Goal: Task Accomplishment & Management: Manage account settings

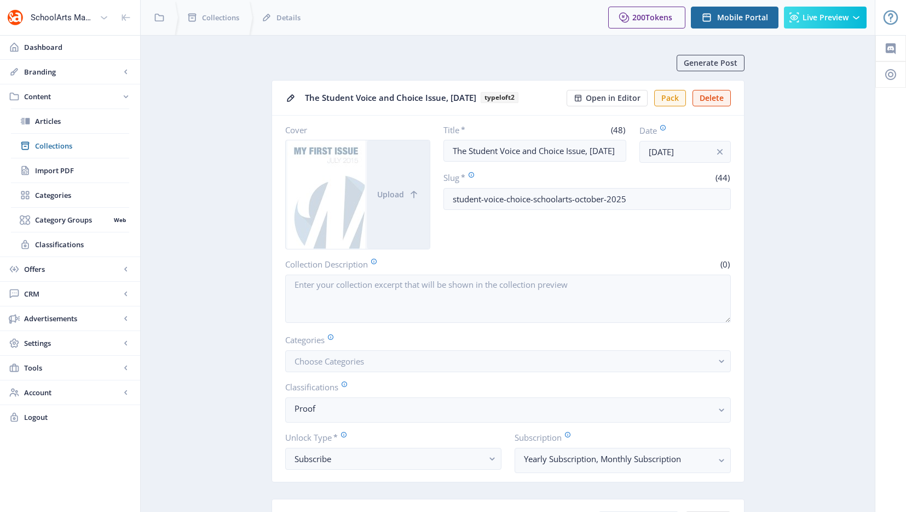
scroll to position [501, 0]
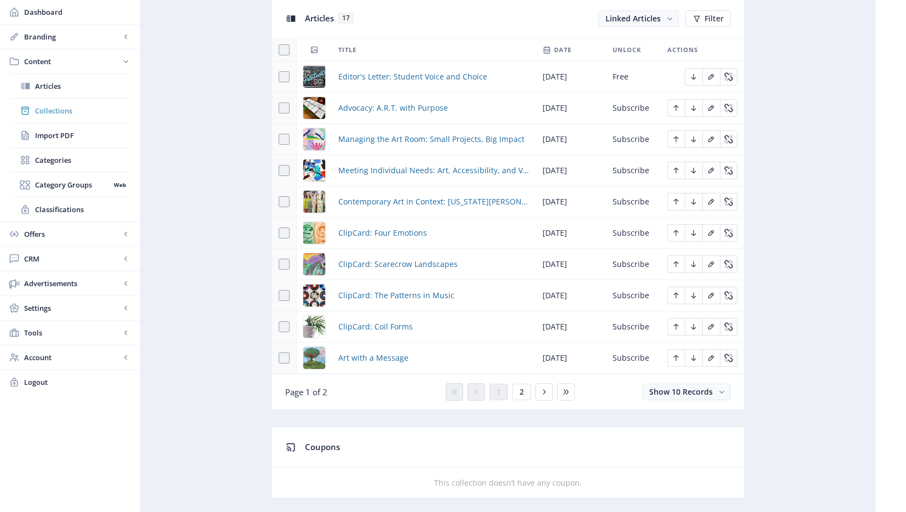
click at [45, 107] on span "Collections" at bounding box center [82, 110] width 94 height 11
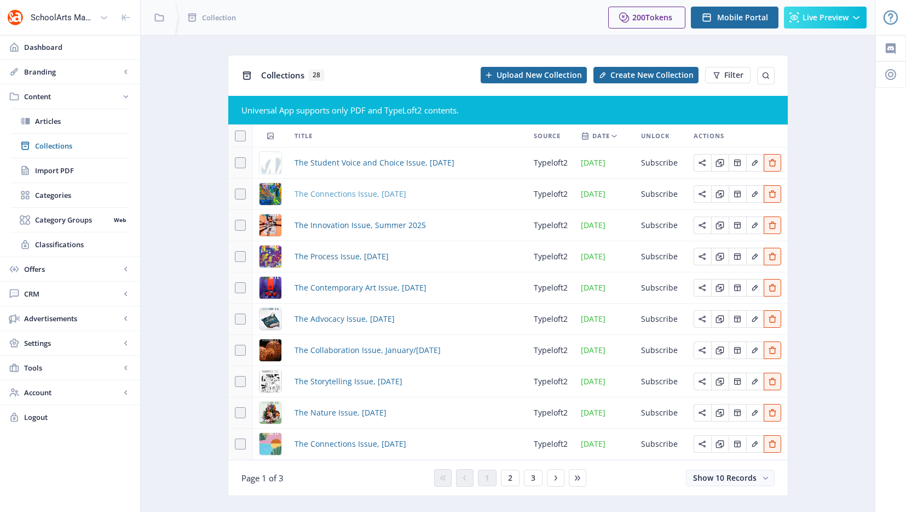
click at [353, 194] on span "The Connections Issue, [DATE]" at bounding box center [351, 193] width 112 height 13
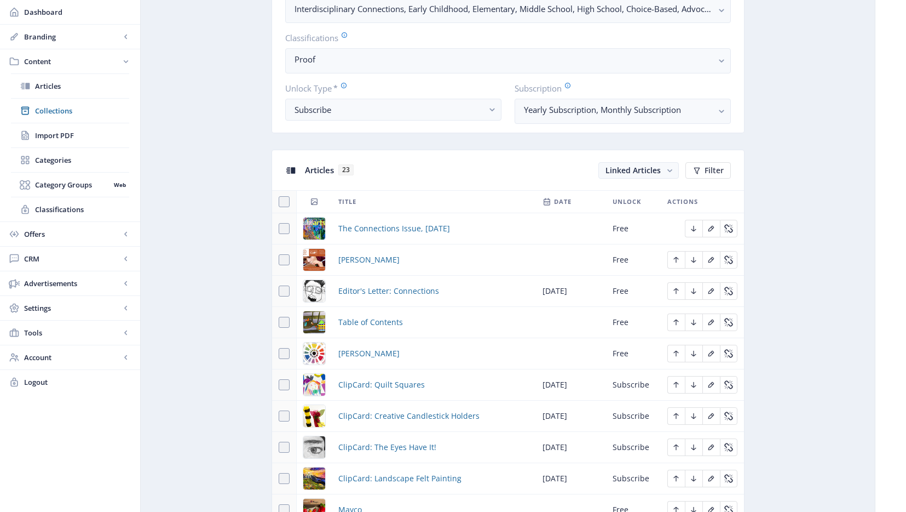
scroll to position [409, 0]
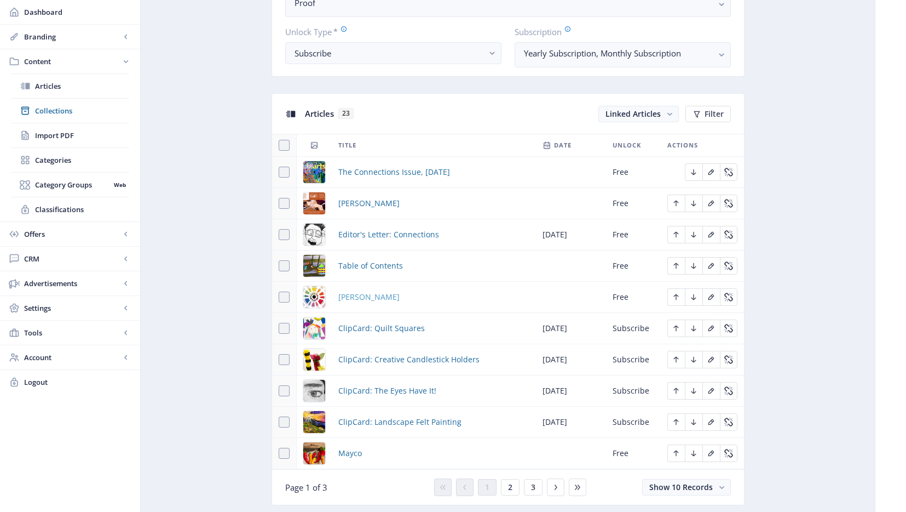
click at [375, 294] on span "[PERSON_NAME]" at bounding box center [368, 296] width 61 height 13
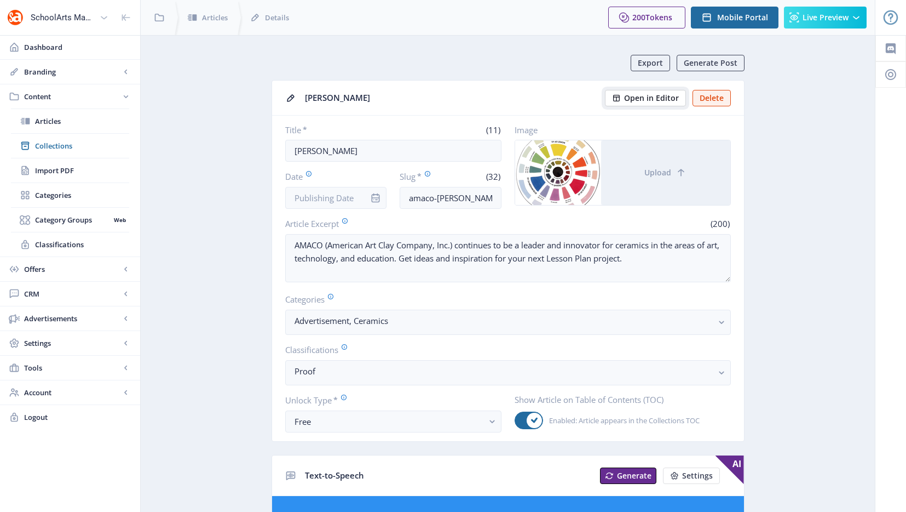
click at [654, 95] on span "Open in Editor" at bounding box center [651, 98] width 55 height 9
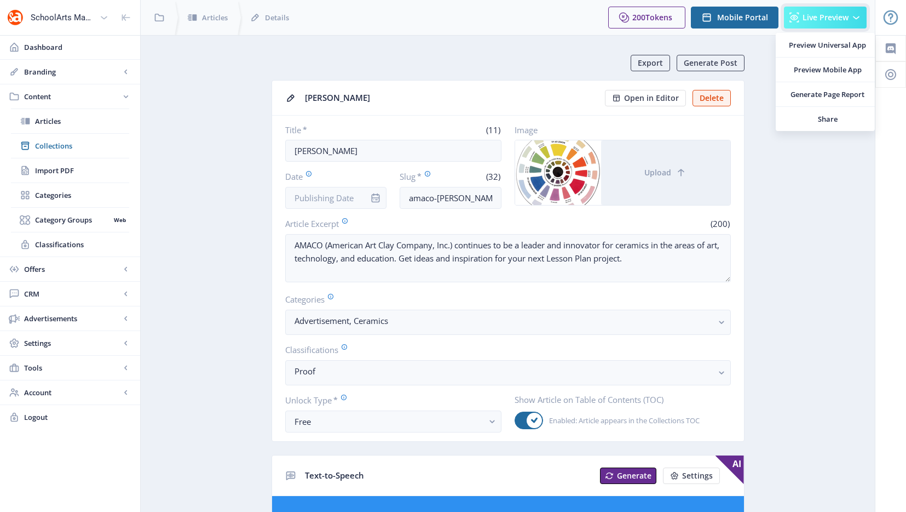
click at [824, 16] on span "Live Preview" at bounding box center [826, 17] width 46 height 9
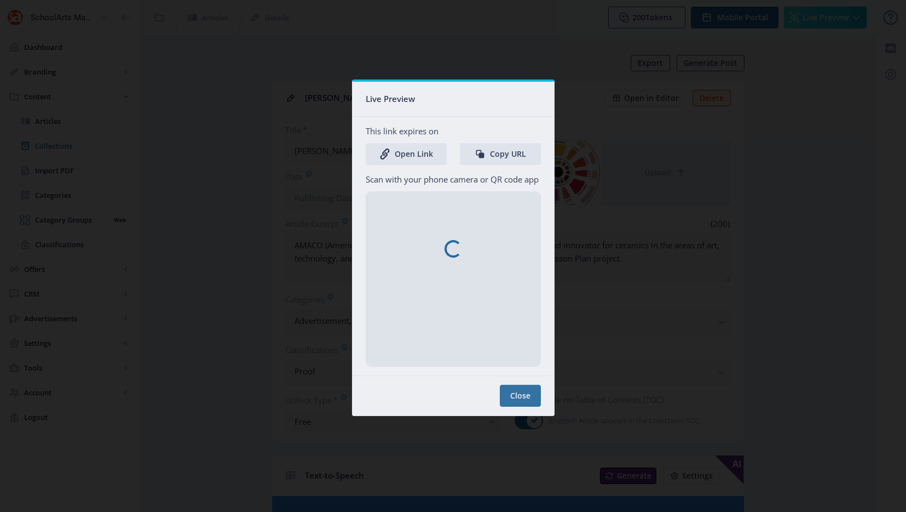
click at [425, 151] on nb-spinner at bounding box center [454, 249] width 202 height 334
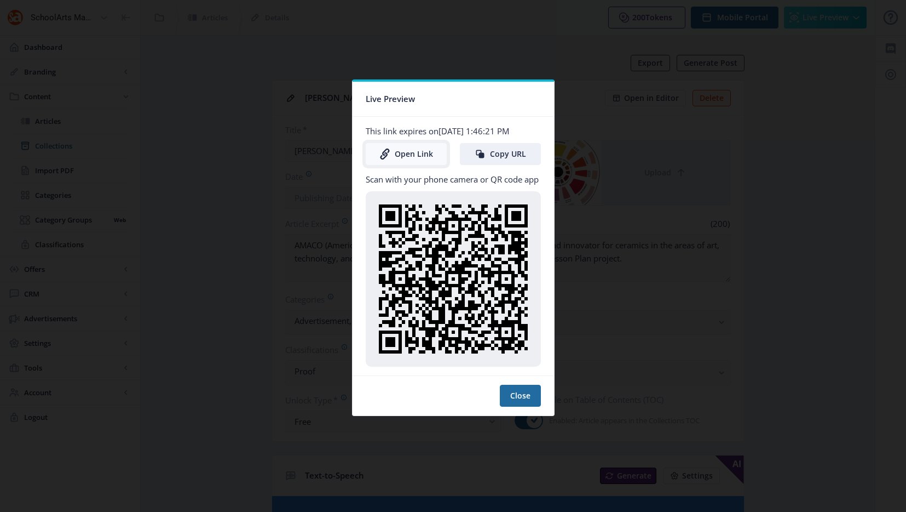
click at [419, 153] on link "Open Link" at bounding box center [406, 154] width 81 height 22
click at [748, 64] on div at bounding box center [453, 256] width 906 height 512
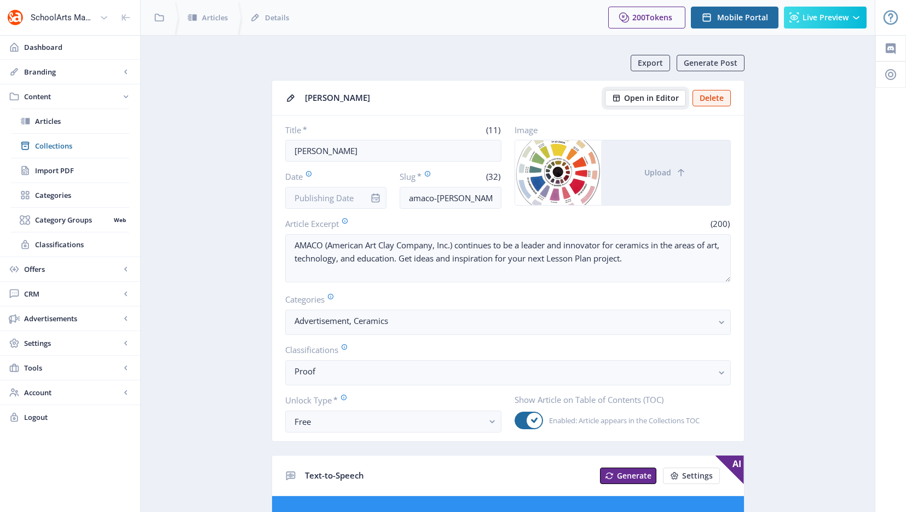
click at [652, 101] on span "Open in Editor" at bounding box center [651, 98] width 55 height 9
click at [47, 145] on span "Collections" at bounding box center [82, 145] width 94 height 11
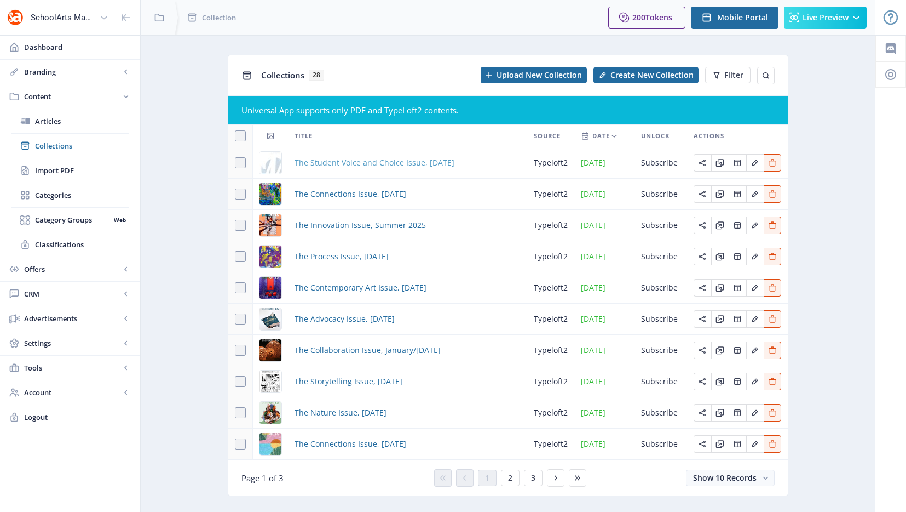
click at [357, 163] on span "The Student Voice and Choice Issue, [DATE]" at bounding box center [375, 162] width 160 height 13
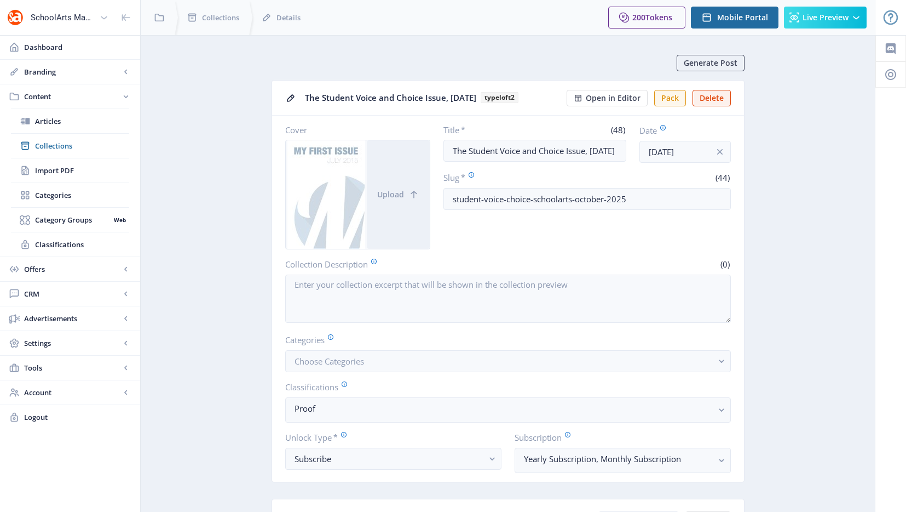
scroll to position [464, 0]
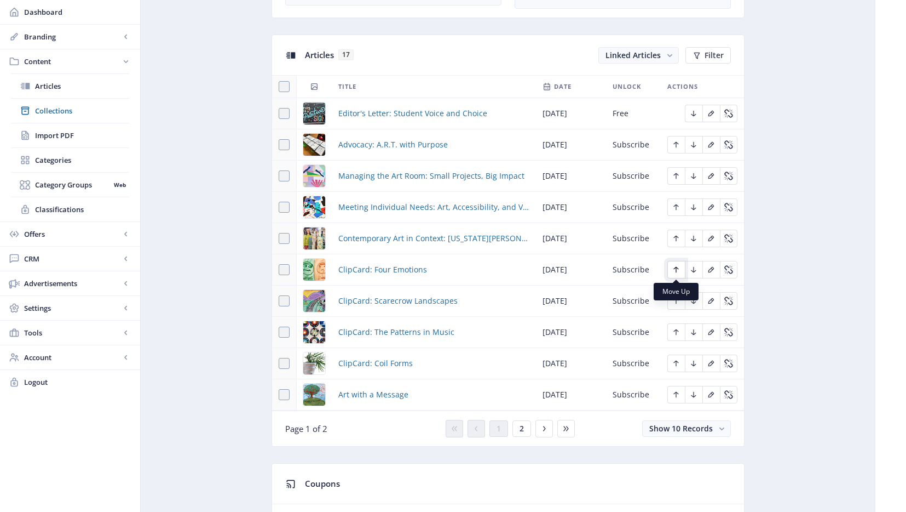
click at [676, 270] on icon "Edit page" at bounding box center [676, 270] width 5 height 6
click at [675, 242] on icon "Edit page" at bounding box center [676, 238] width 9 height 9
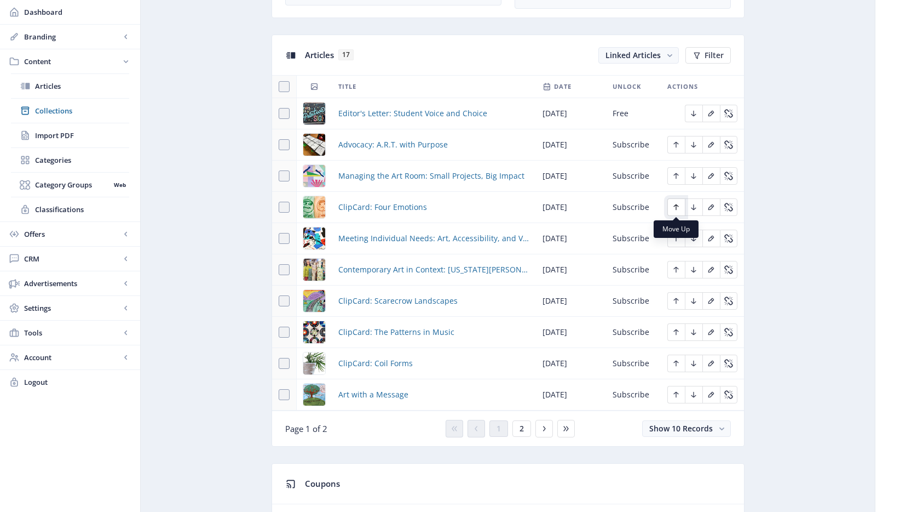
click at [678, 202] on button "Edit page" at bounding box center [677, 207] width 18 height 18
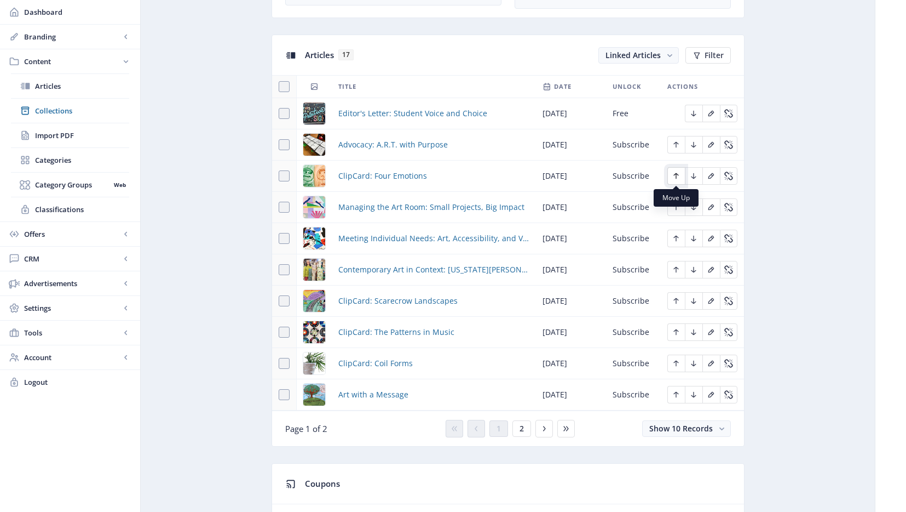
click at [676, 180] on icon "Edit page" at bounding box center [676, 175] width 9 height 9
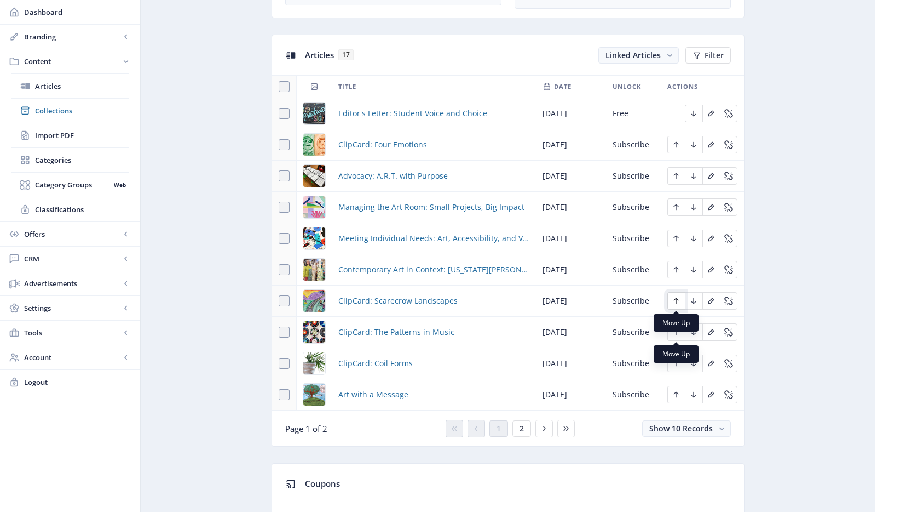
click at [681, 300] on button "Edit page" at bounding box center [677, 301] width 18 height 18
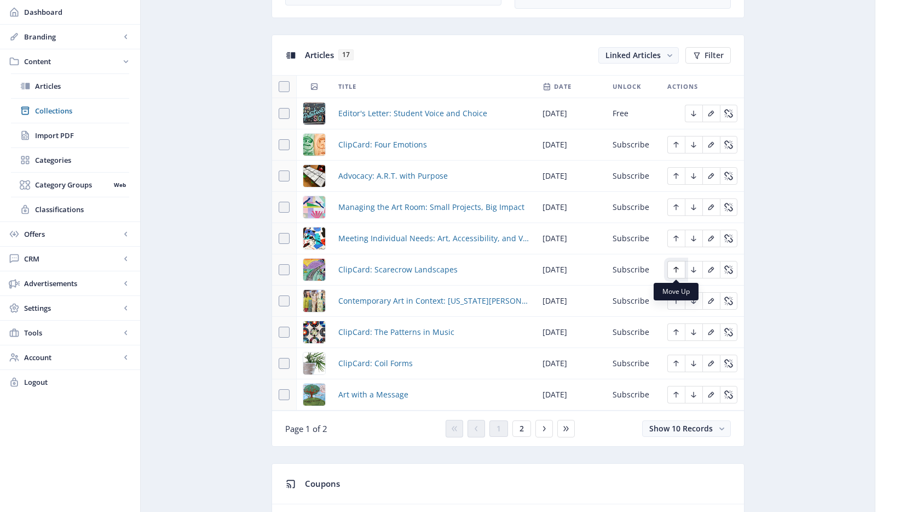
click at [679, 272] on icon "Edit page" at bounding box center [676, 269] width 9 height 9
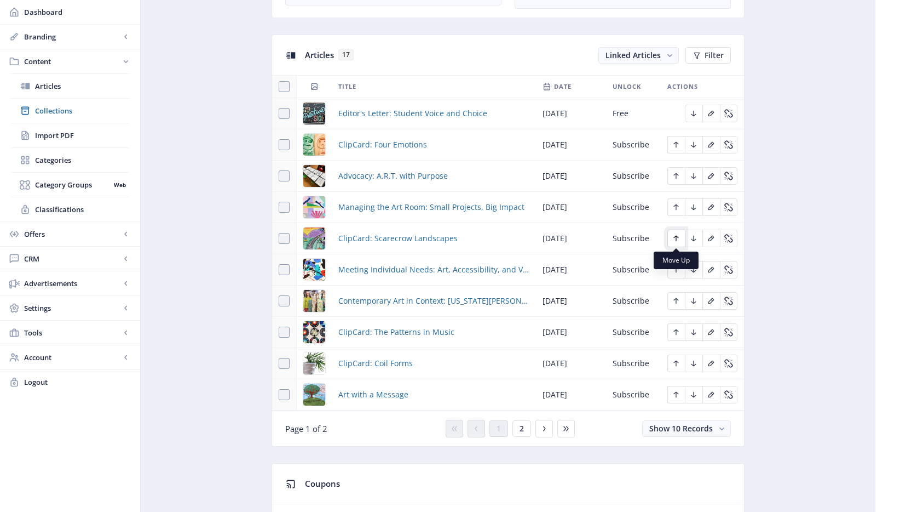
click at [677, 242] on icon "Edit page" at bounding box center [676, 238] width 9 height 9
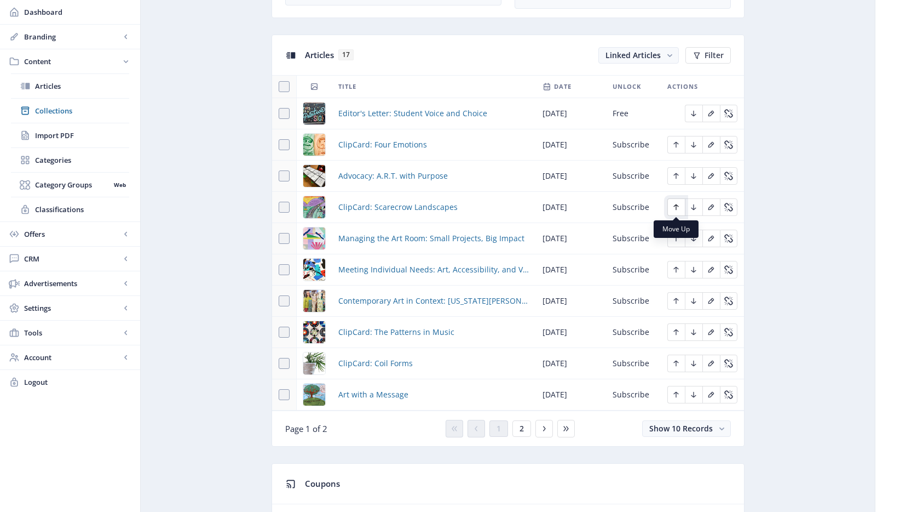
click at [676, 209] on icon "Edit page" at bounding box center [676, 207] width 5 height 6
click at [673, 330] on icon "Edit page" at bounding box center [676, 332] width 9 height 9
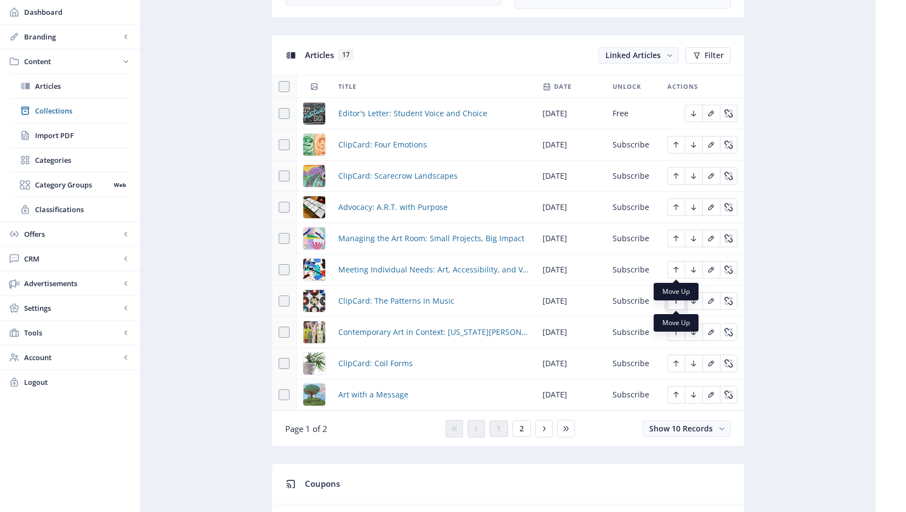
click at [677, 300] on icon "Edit page" at bounding box center [676, 300] width 9 height 9
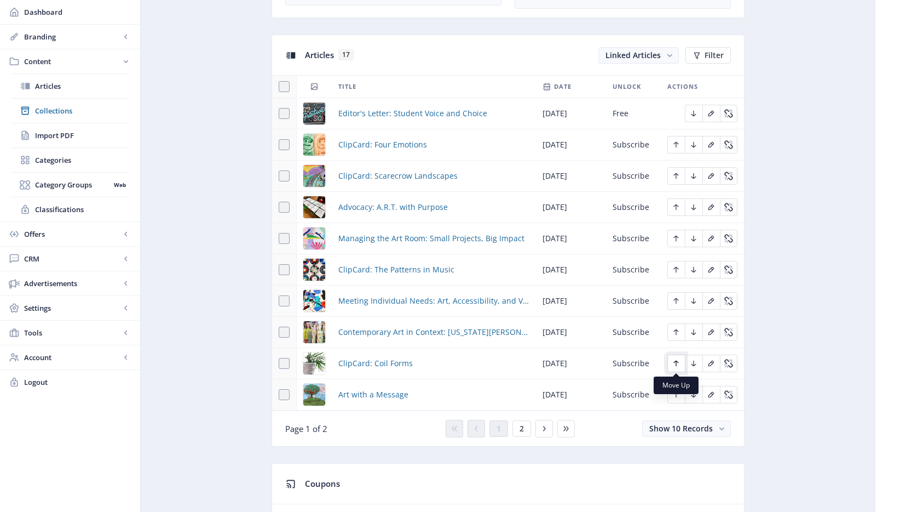
click at [672, 363] on icon "Edit page" at bounding box center [676, 363] width 9 height 9
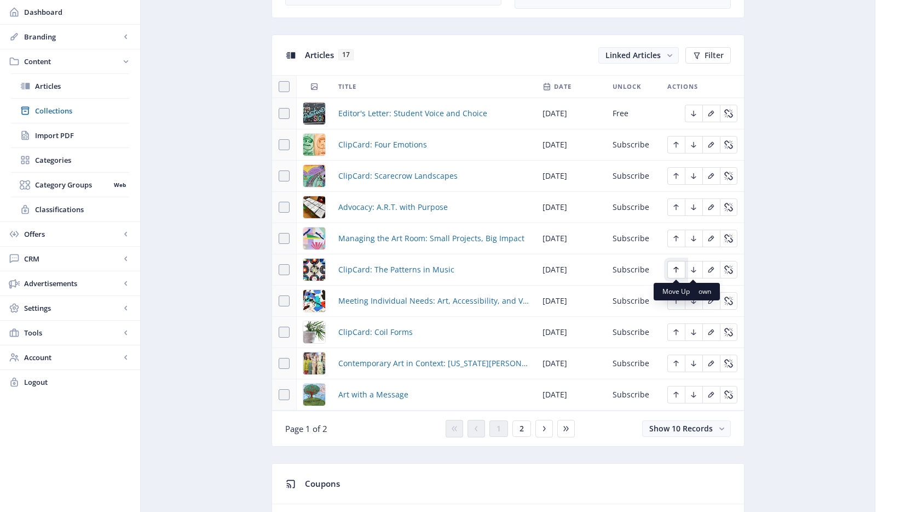
click at [678, 271] on icon "Edit page" at bounding box center [676, 269] width 9 height 9
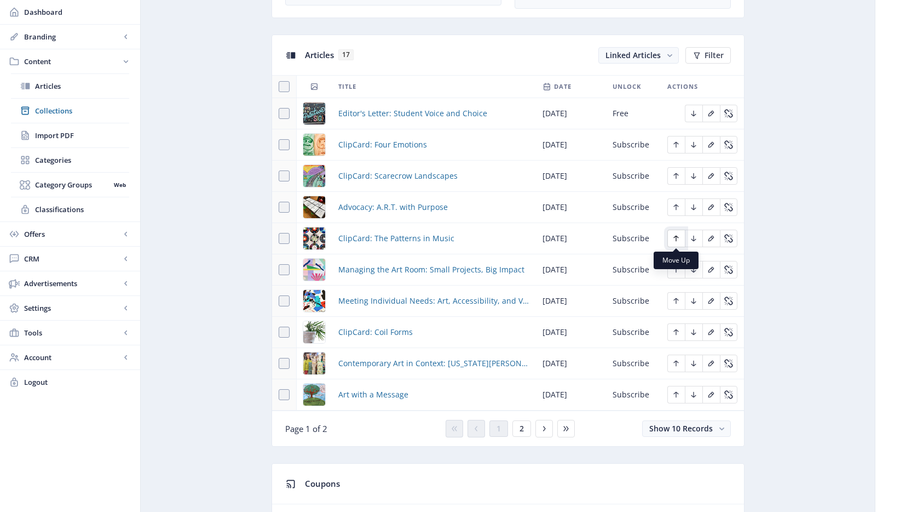
click at [679, 239] on icon "Edit page" at bounding box center [676, 238] width 9 height 9
click at [679, 334] on icon "Edit page" at bounding box center [676, 332] width 9 height 9
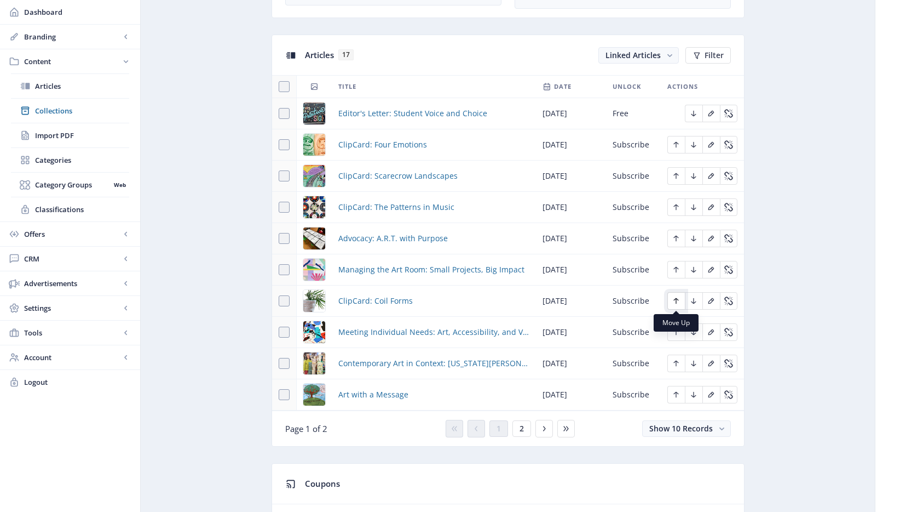
click at [677, 302] on icon "Edit page" at bounding box center [676, 300] width 9 height 9
click at [677, 271] on icon "Edit page" at bounding box center [676, 269] width 9 height 9
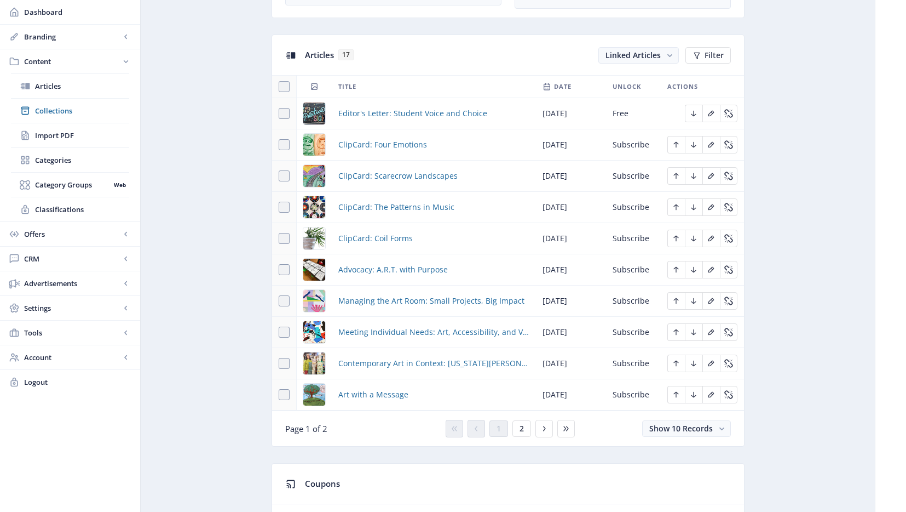
drag, startPoint x: 804, startPoint y: 87, endPoint x: 784, endPoint y: 87, distance: 19.7
click at [522, 430] on span "2" at bounding box center [522, 428] width 4 height 9
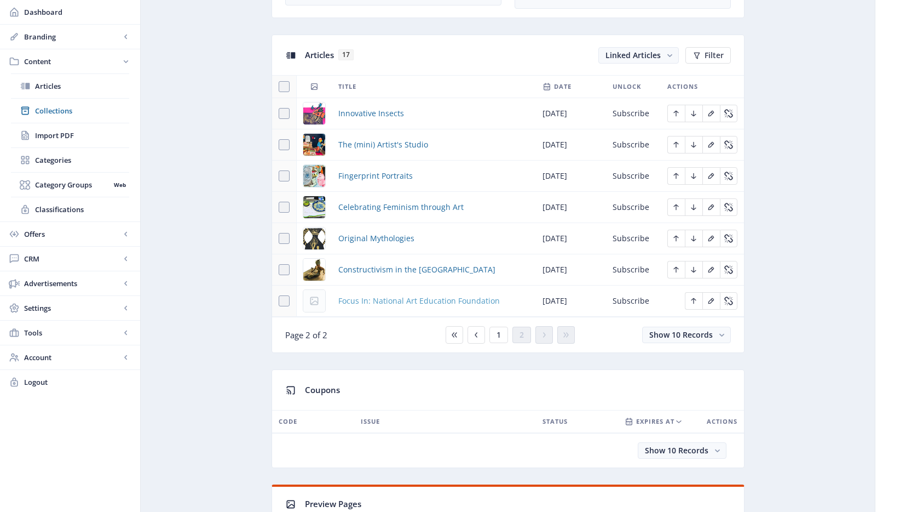
click at [457, 300] on span "Focus In: National Art Education Foundation" at bounding box center [419, 300] width 162 height 13
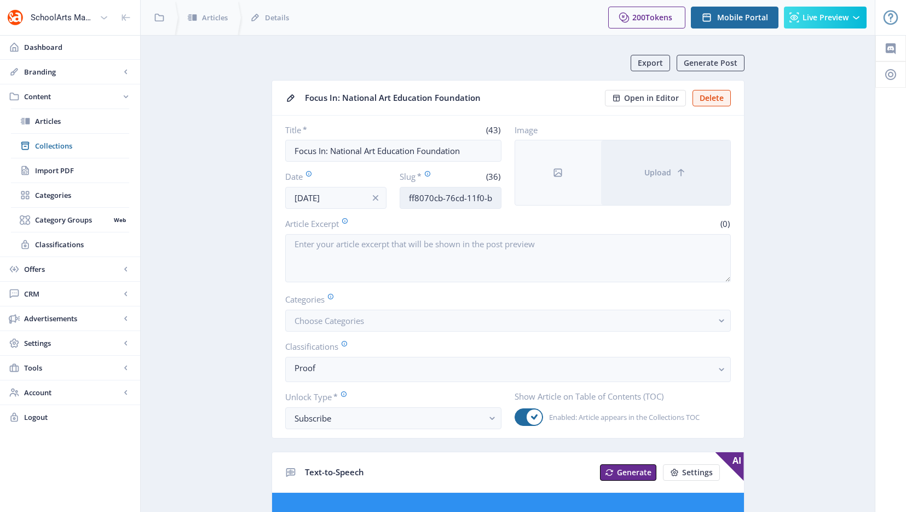
click at [466, 198] on input "ff8070cb-76cd-11f0-bd64-4201ac1fa005" at bounding box center [451, 198] width 102 height 22
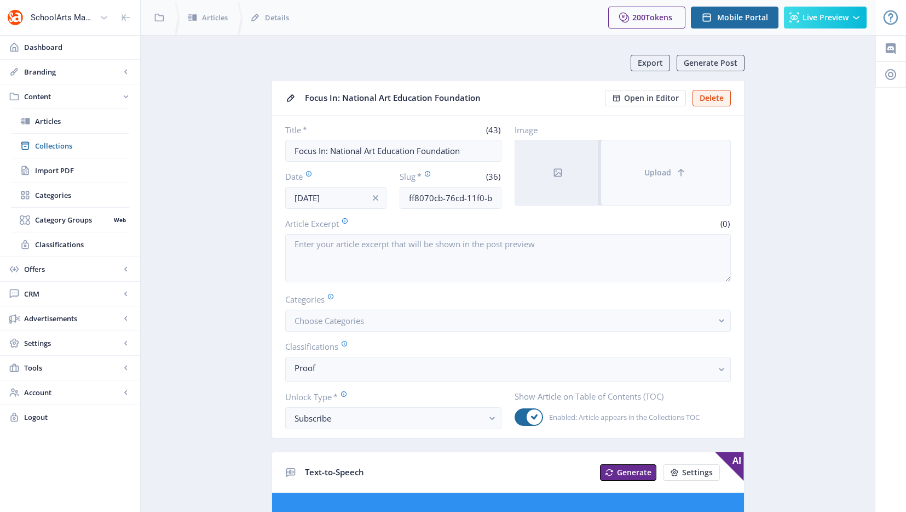
click at [620, 169] on button "Upload" at bounding box center [665, 172] width 129 height 65
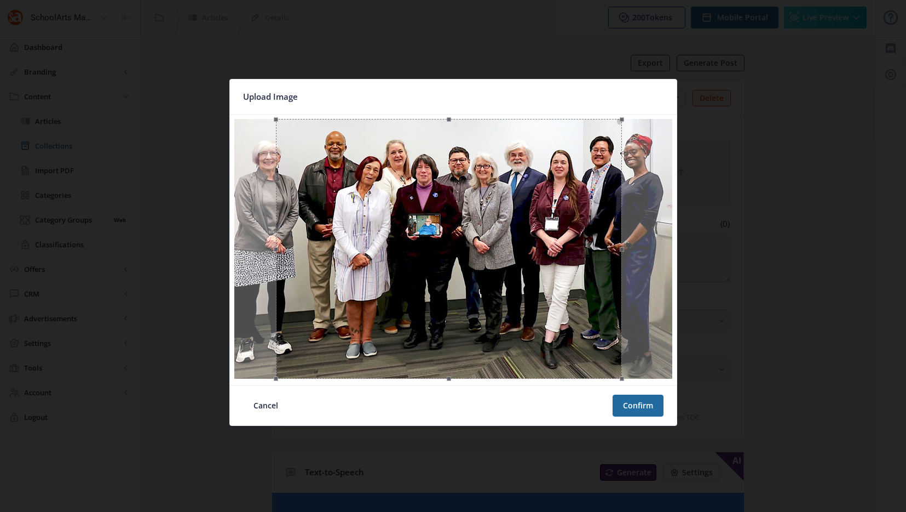
click at [591, 314] on div at bounding box center [449, 249] width 346 height 260
click at [631, 405] on button "Confirm" at bounding box center [638, 405] width 51 height 22
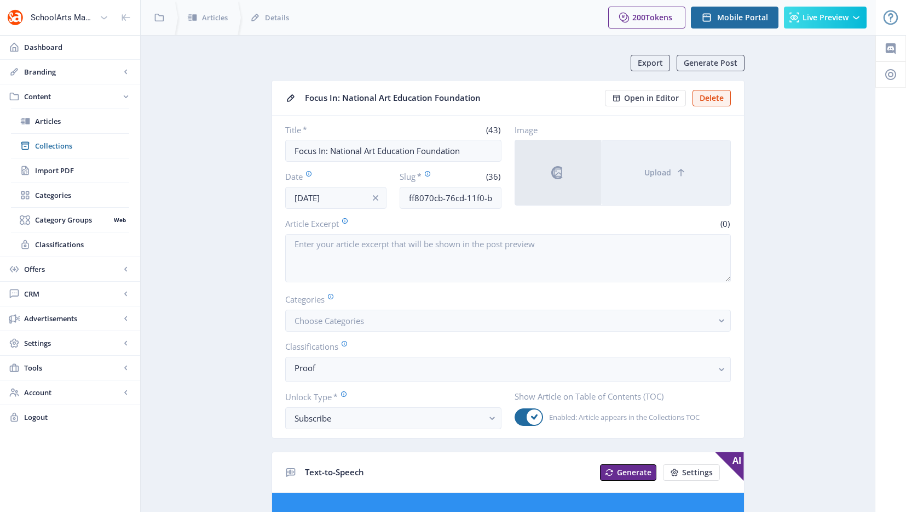
click at [463, 200] on input "ff8070cb-76cd-11f0-bd64-4201ac1fa005" at bounding box center [451, 198] width 102 height 22
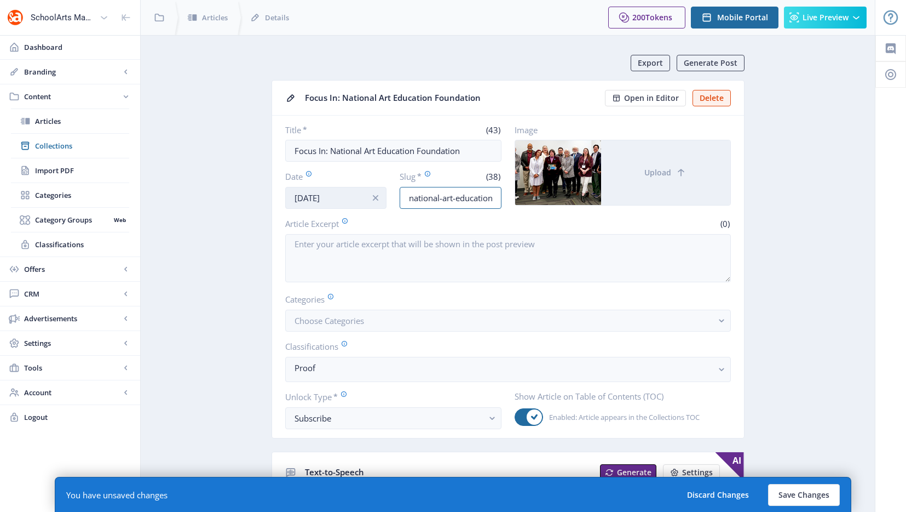
drag, startPoint x: 454, startPoint y: 203, endPoint x: 298, endPoint y: 198, distance: 155.6
click at [298, 198] on div "Date [DATE] Slug * (38) national-art-education-foundation-1025" at bounding box center [393, 189] width 216 height 38
type input "national-art-education-foundation-1025"
click at [817, 495] on button "Save Changes" at bounding box center [804, 495] width 72 height 22
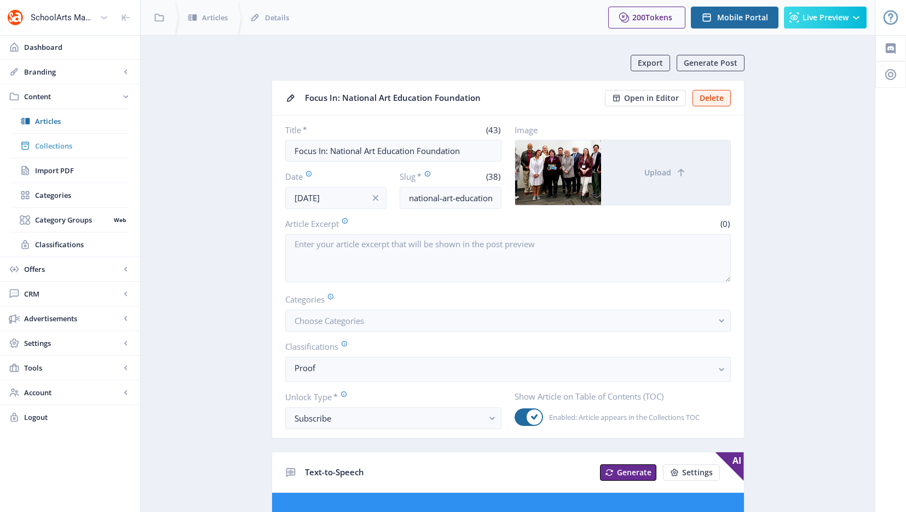
click at [51, 149] on span "Collections" at bounding box center [82, 145] width 94 height 11
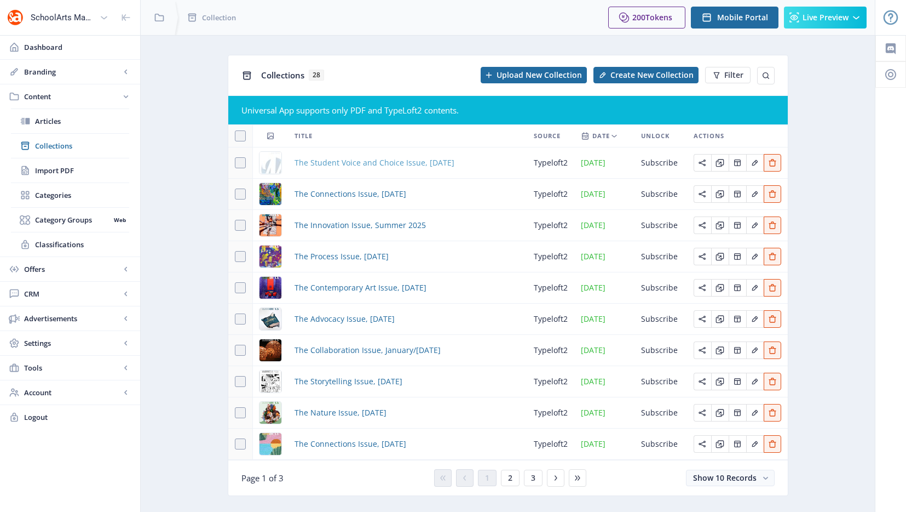
click at [354, 165] on span "The Student Voice and Choice Issue, [DATE]" at bounding box center [375, 162] width 160 height 13
